Goal: Use online tool/utility: Utilize a website feature to perform a specific function

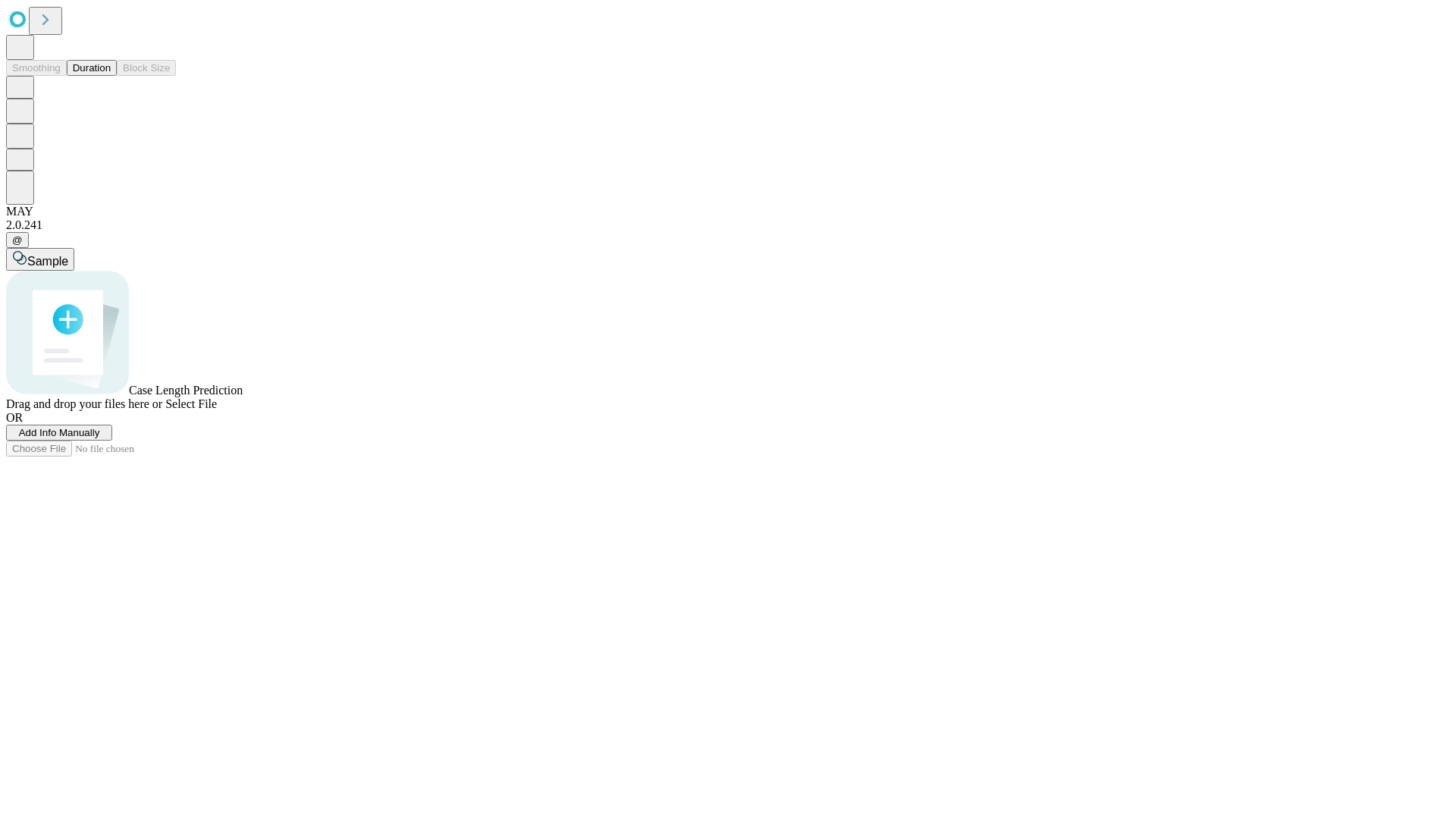
click at [111, 76] on button "Duration" at bounding box center [91, 68] width 50 height 16
click at [100, 438] on span "Add Info Manually" at bounding box center [59, 432] width 81 height 12
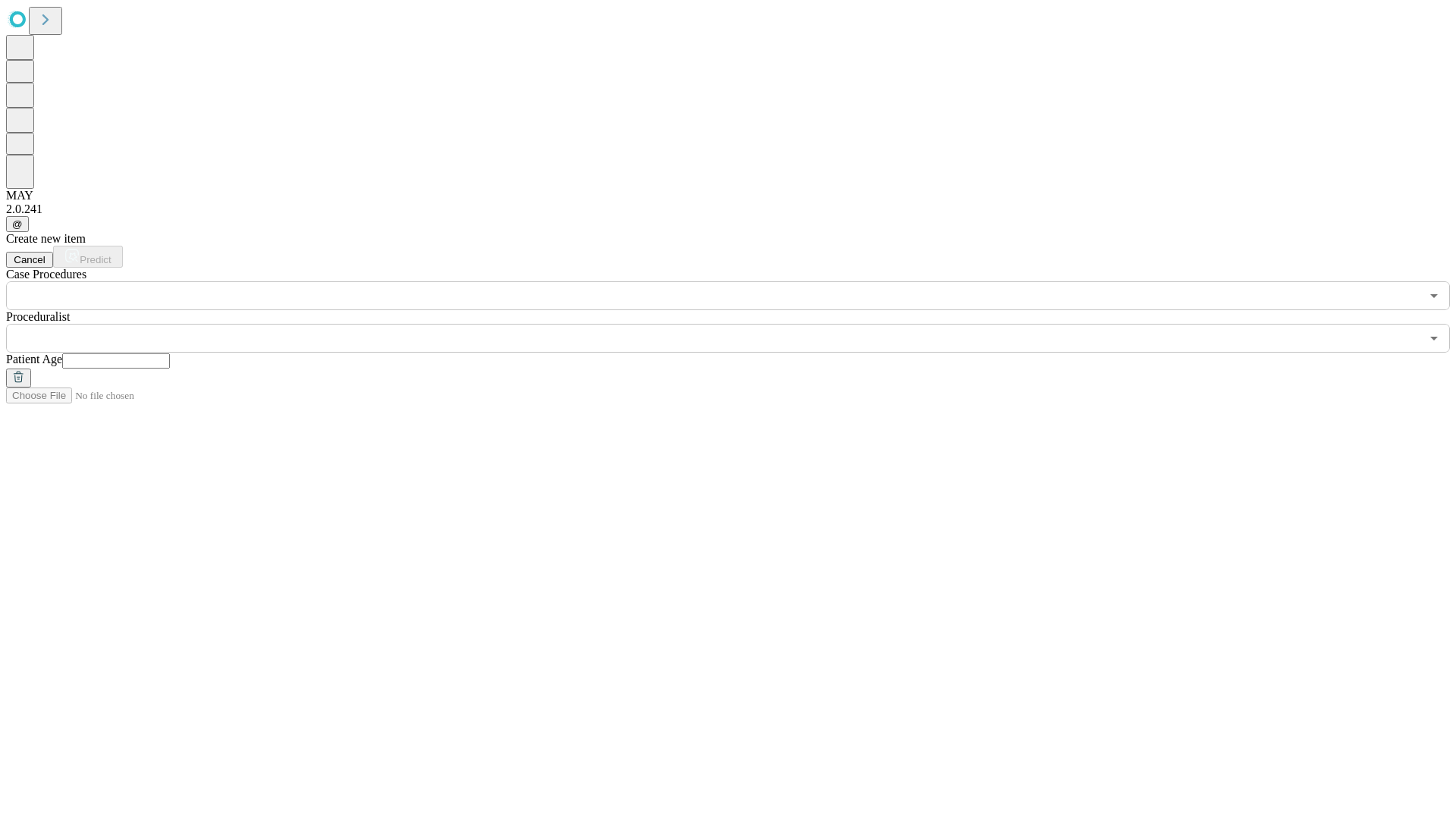
click at [170, 353] on input "text" at bounding box center [116, 360] width 108 height 15
type input "**"
click at [739, 324] on input "text" at bounding box center [713, 338] width 1414 height 29
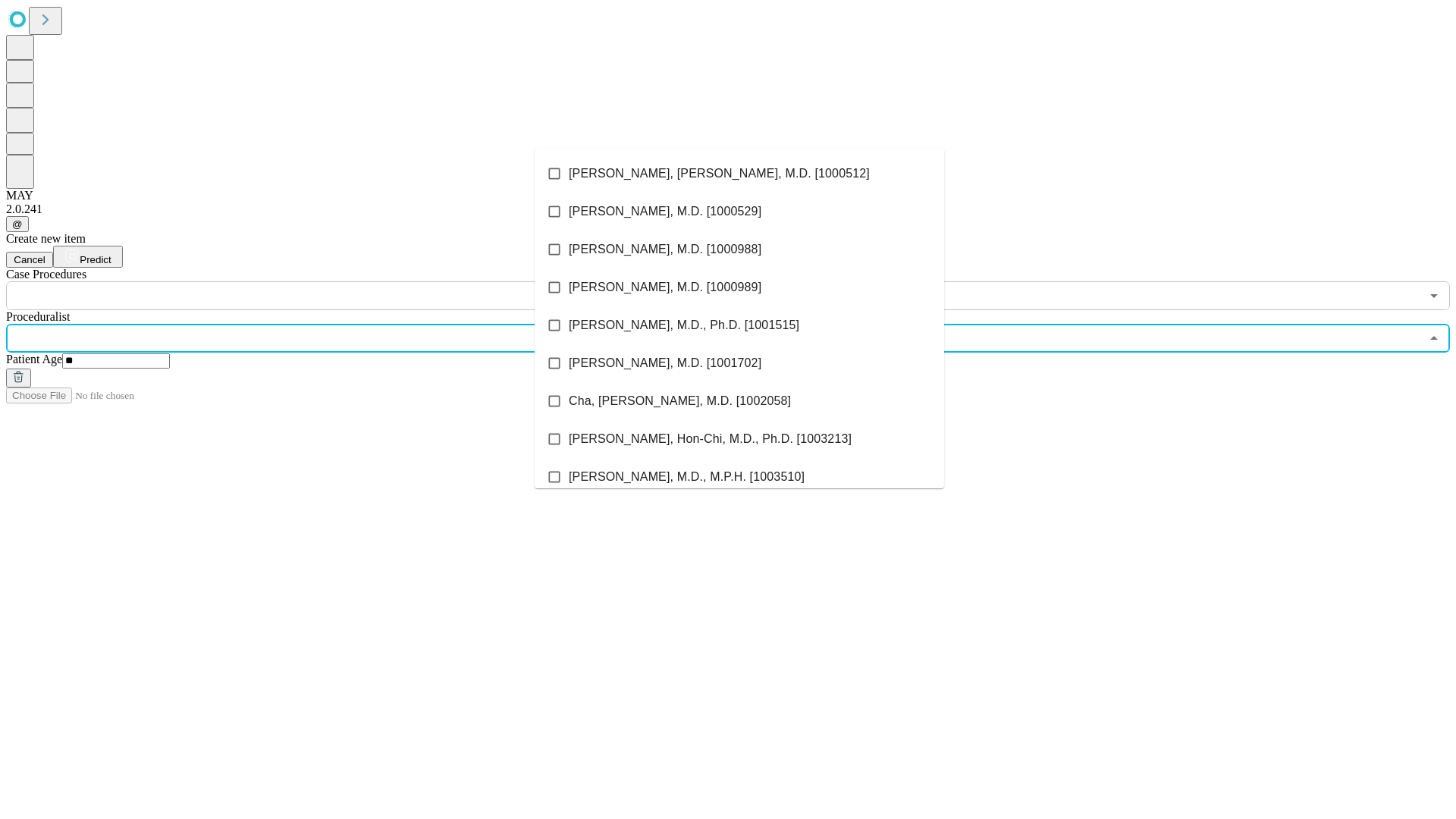
click at [740, 174] on li "[PERSON_NAME], [PERSON_NAME], M.D. [1000512]" at bounding box center [739, 174] width 410 height 38
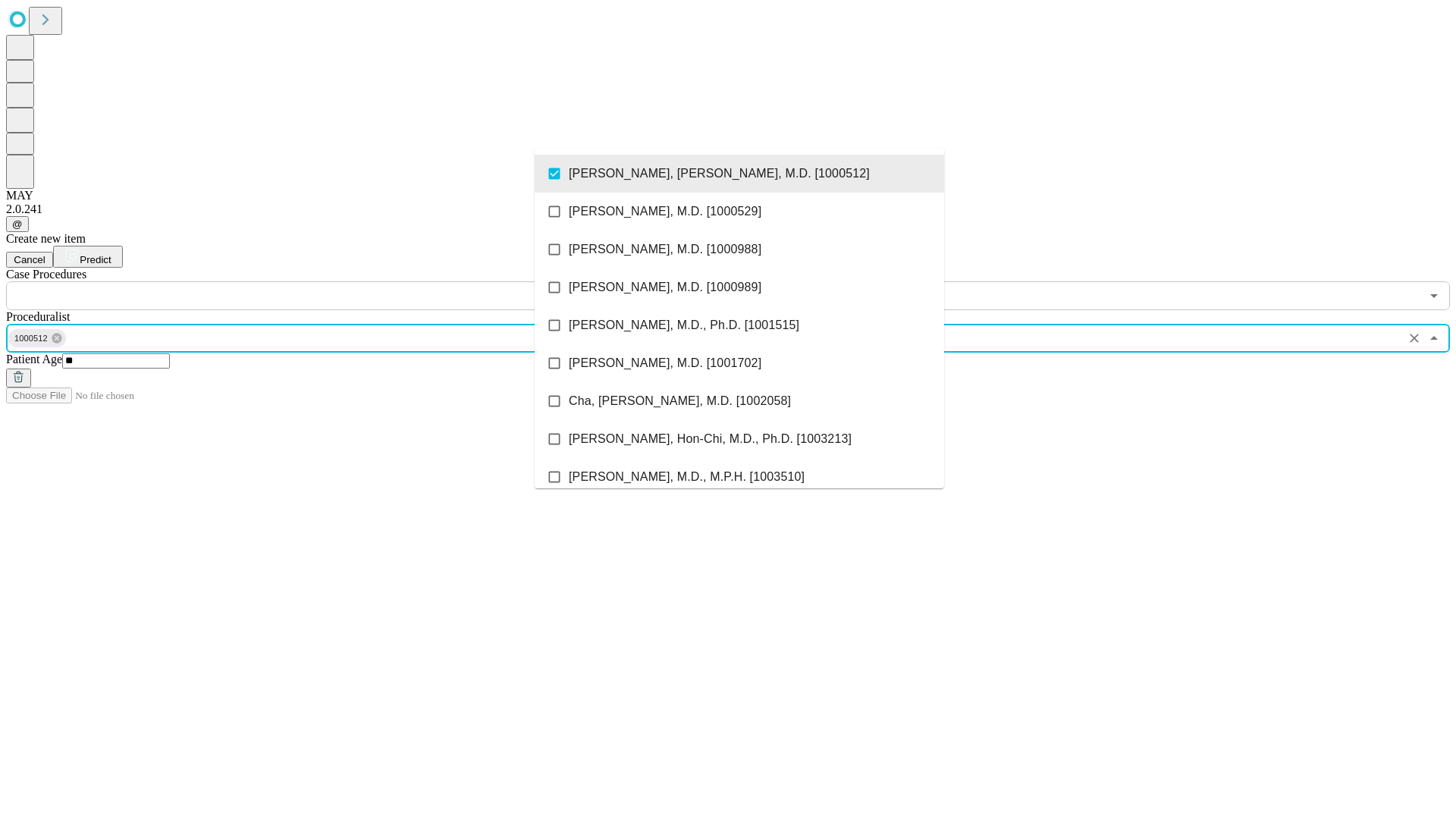
click at [319, 282] on input "text" at bounding box center [713, 296] width 1414 height 29
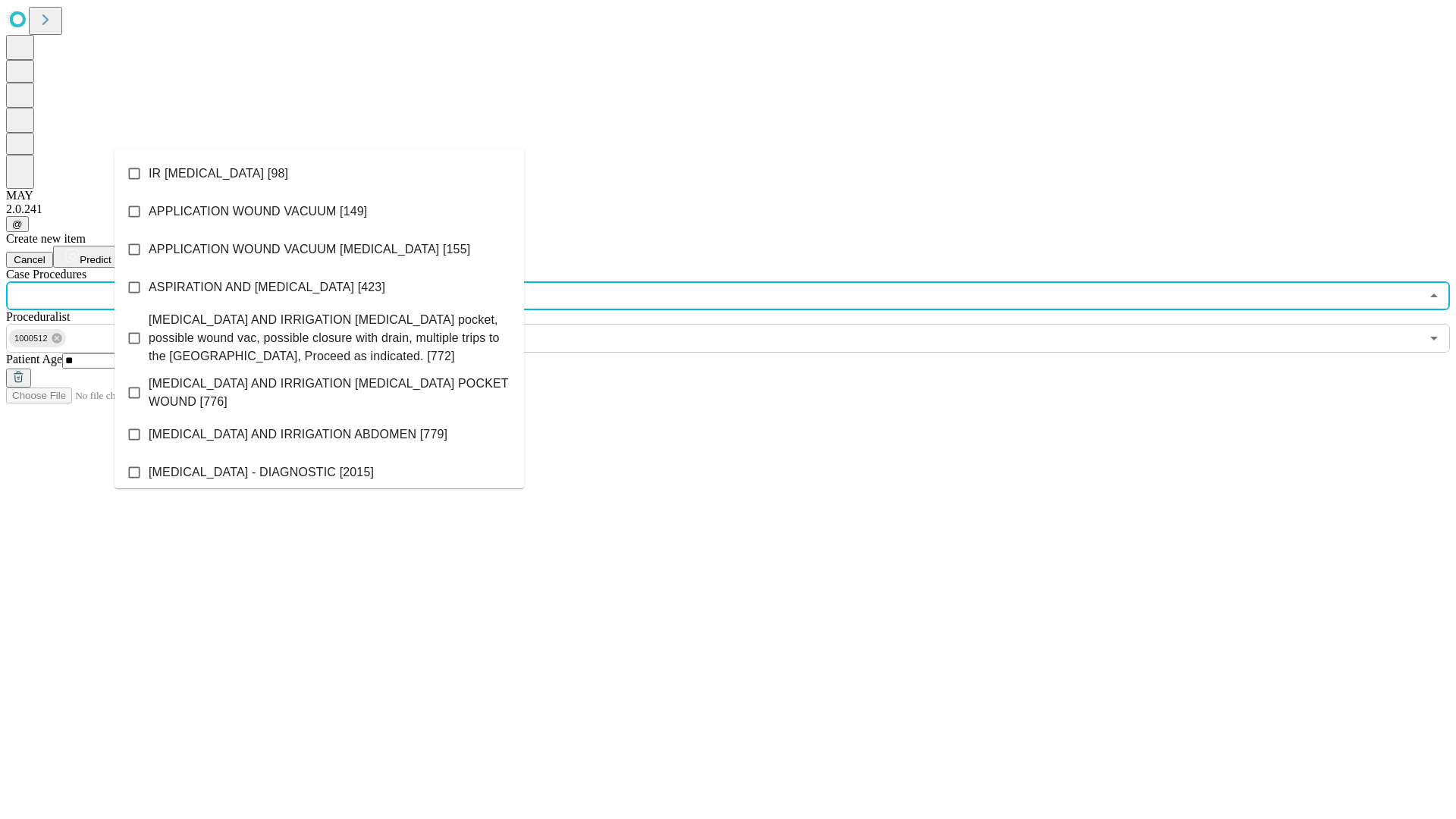
click at [320, 174] on li "IR [MEDICAL_DATA] [98]" at bounding box center [319, 174] width 410 height 38
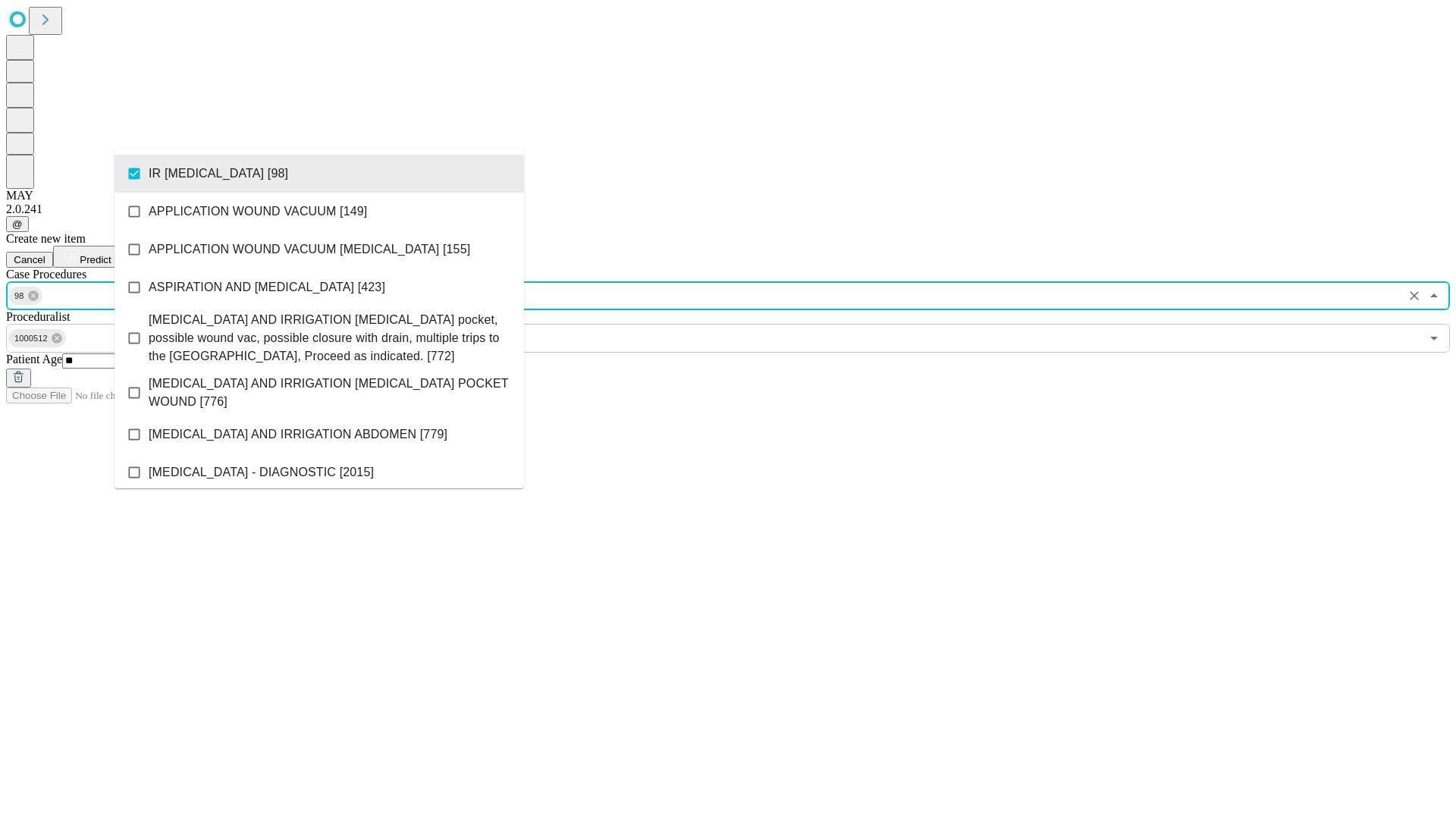
click at [111, 254] on span "Predict" at bounding box center [95, 259] width 31 height 12
